Goal: Task Accomplishment & Management: Manage account settings

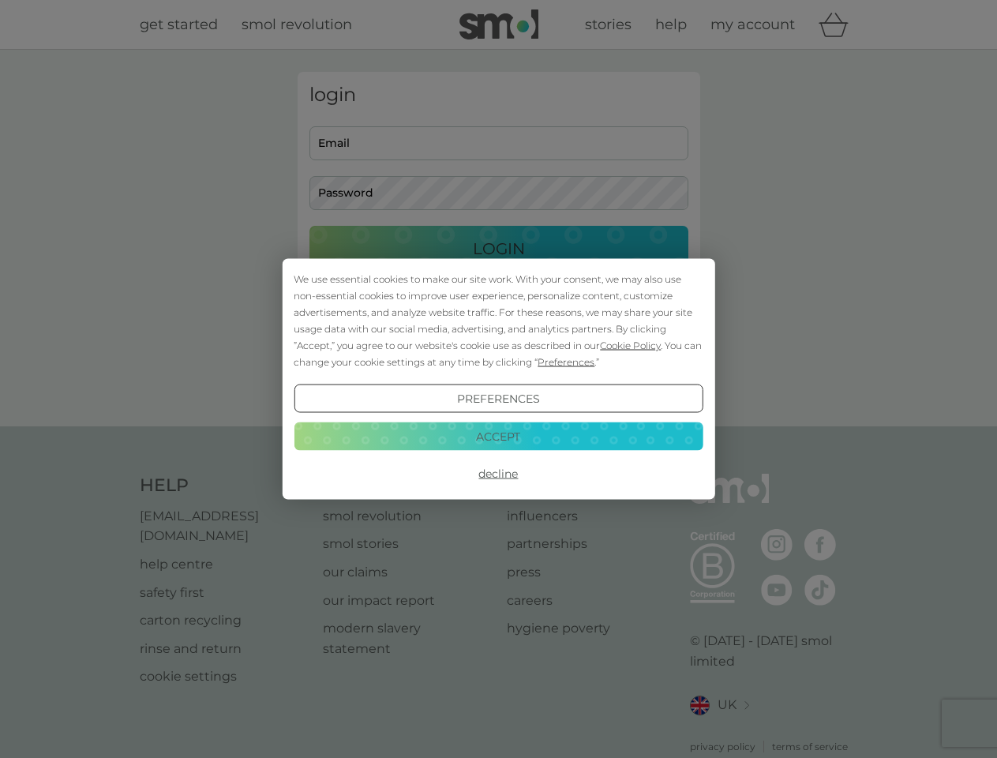
click at [631, 345] on span "Cookie Policy" at bounding box center [630, 346] width 61 height 12
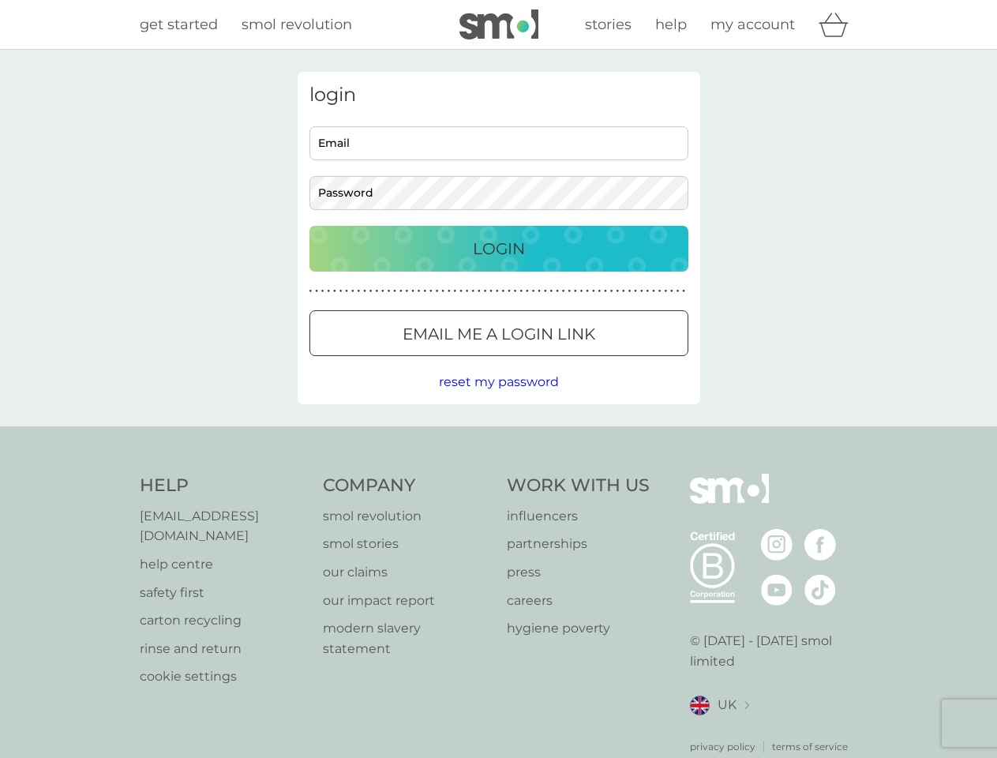
click at [565, 362] on div "login Email Password Login ● ● ● ● ● ● ● ● ● ● ● ● ● ● ● ● ● ● ● ● ● ● ● ● ● ● …" at bounding box center [499, 238] width 403 height 332
click at [498, 399] on div "login Email Password Login ● ● ● ● ● ● ● ● ● ● ● ● ● ● ● ● ● ● ● ● ● ● ● ● ● ● …" at bounding box center [499, 238] width 403 height 332
click at [498, 474] on div "Help [EMAIL_ADDRESS][DOMAIN_NAME] help centre safety first carton recycling rin…" at bounding box center [499, 614] width 719 height 280
click at [498, 436] on div "Help [EMAIL_ADDRESS][DOMAIN_NAME] help centre safety first carton recycling rin…" at bounding box center [498, 613] width 997 height 375
